Goal: Navigation & Orientation: Find specific page/section

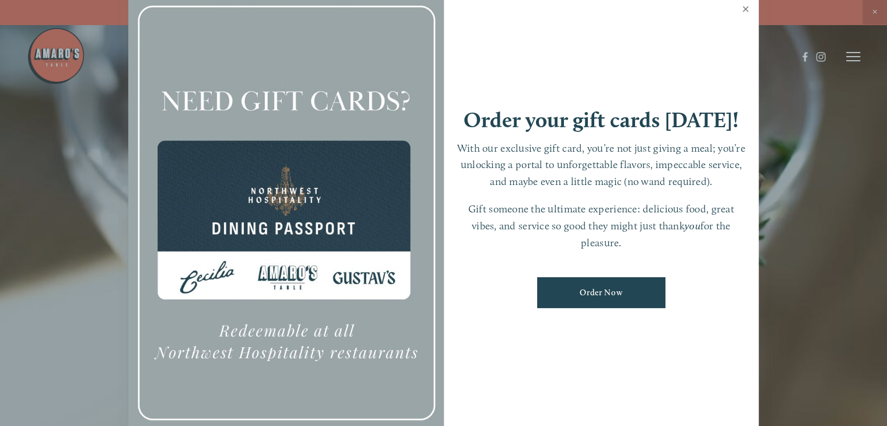
click at [744, 11] on link "Close" at bounding box center [746, 10] width 23 height 33
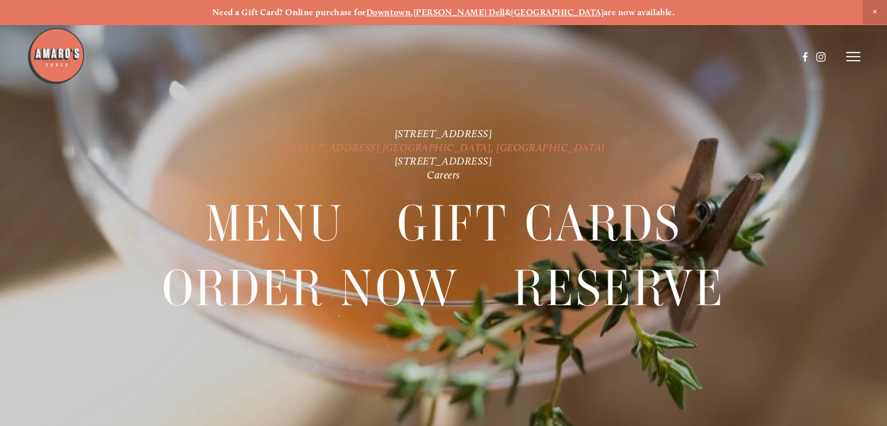
click at [478, 145] on link "[STREET_ADDRESS] [GEOGRAPHIC_DATA], [GEOGRAPHIC_DATA]" at bounding box center [443, 147] width 323 height 13
click at [857, 52] on icon at bounding box center [854, 56] width 14 height 11
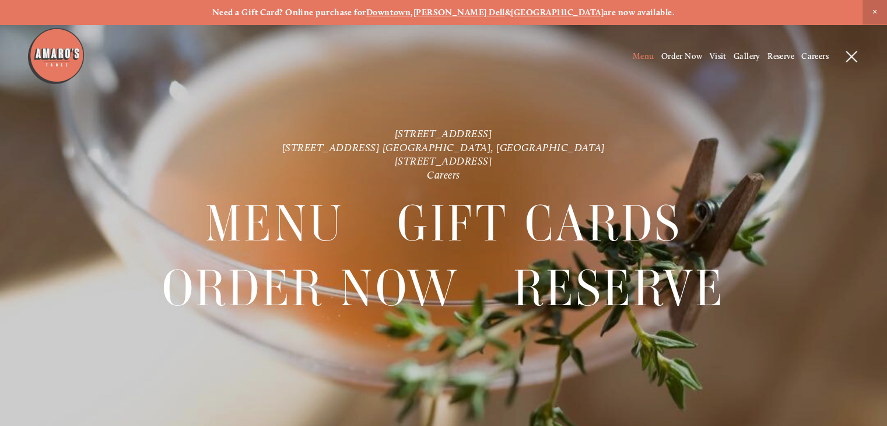
click at [642, 61] on span "Menu" at bounding box center [644, 56] width 22 height 10
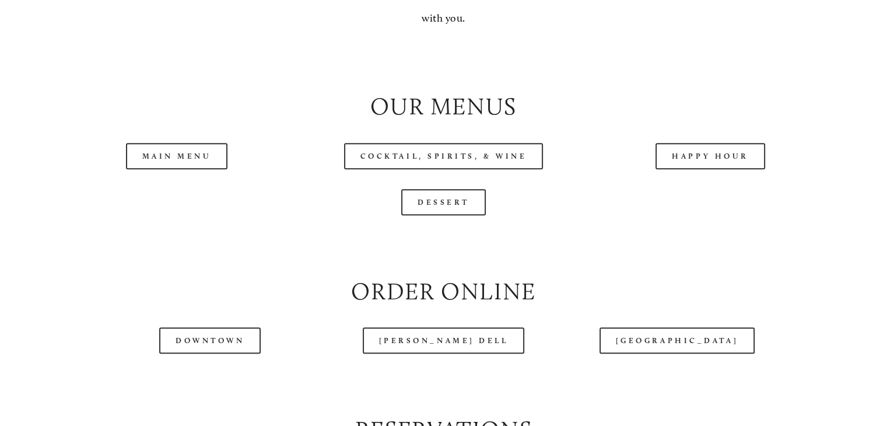
scroll to position [1167, 0]
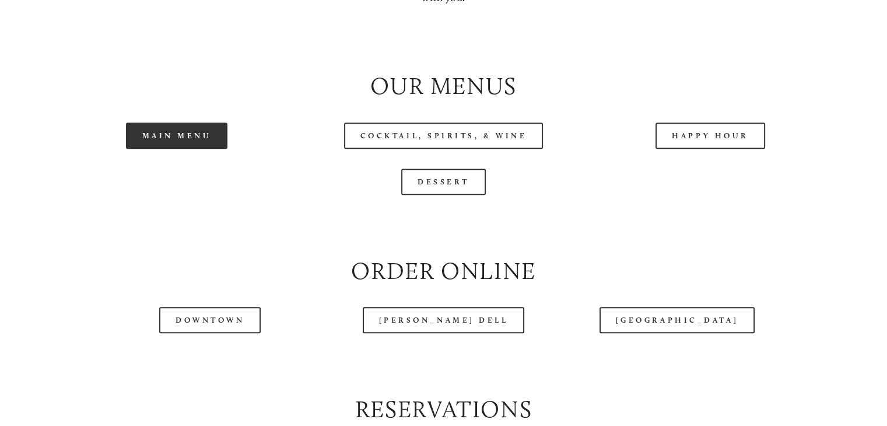
click at [188, 149] on link "Main Menu" at bounding box center [177, 136] width 102 height 26
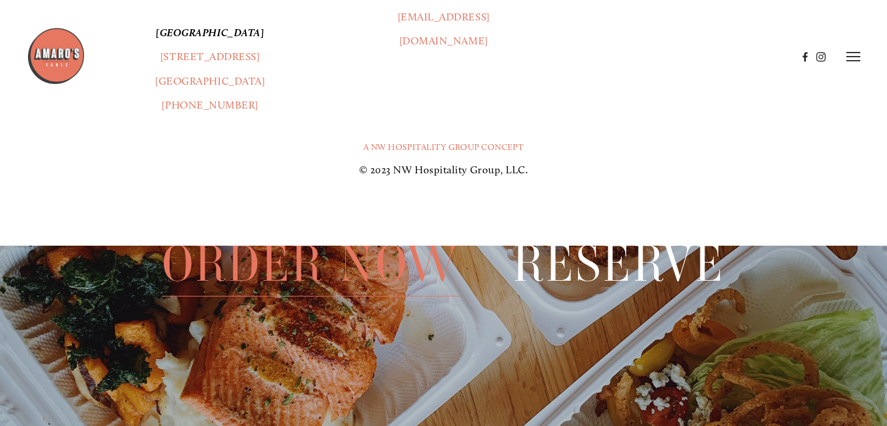
scroll to position [2362, 0]
